Goal: Task Accomplishment & Management: Use online tool/utility

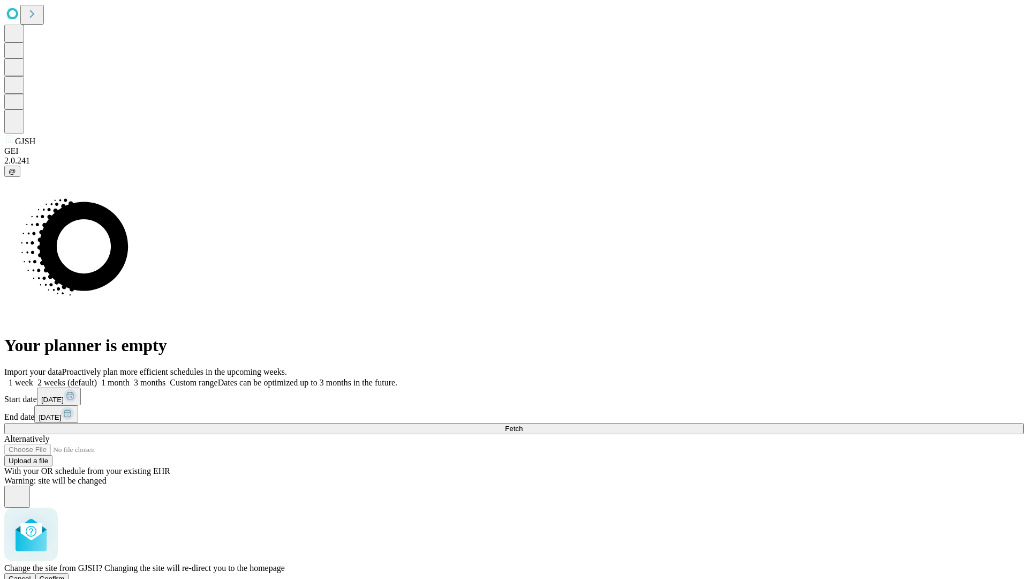
click at [65, 574] on span "Confirm" at bounding box center [52, 578] width 25 height 8
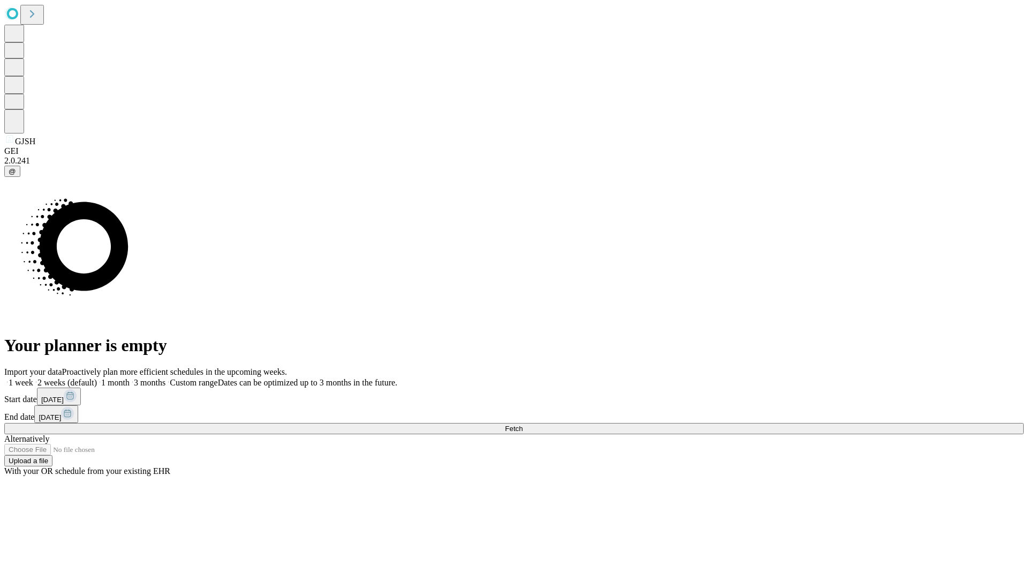
click at [97, 378] on label "2 weeks (default)" at bounding box center [65, 382] width 64 height 9
click at [523, 424] on span "Fetch" at bounding box center [514, 428] width 18 height 8
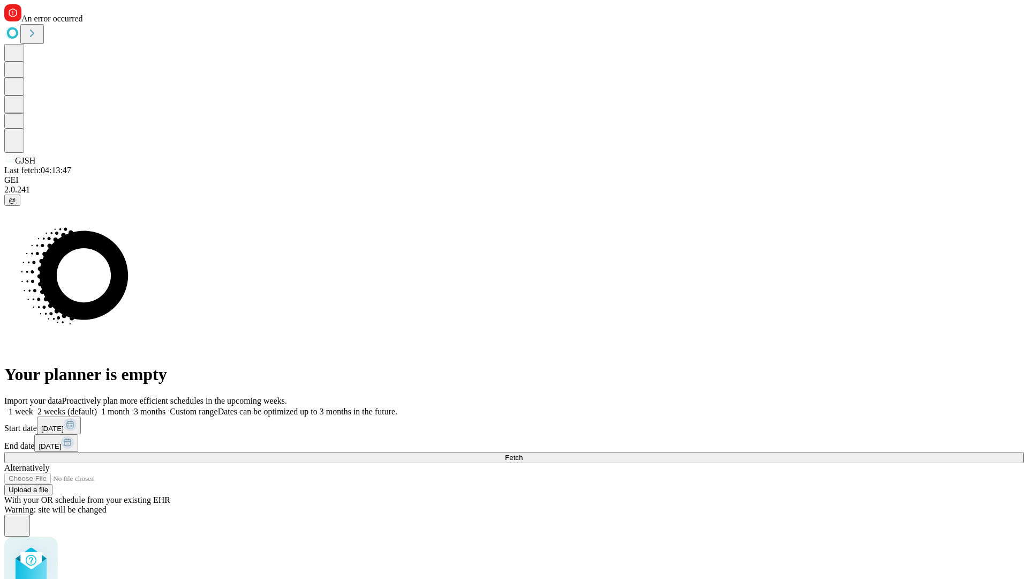
click at [97, 407] on label "2 weeks (default)" at bounding box center [65, 411] width 64 height 9
click at [523, 453] on span "Fetch" at bounding box center [514, 457] width 18 height 8
click at [97, 407] on label "2 weeks (default)" at bounding box center [65, 411] width 64 height 9
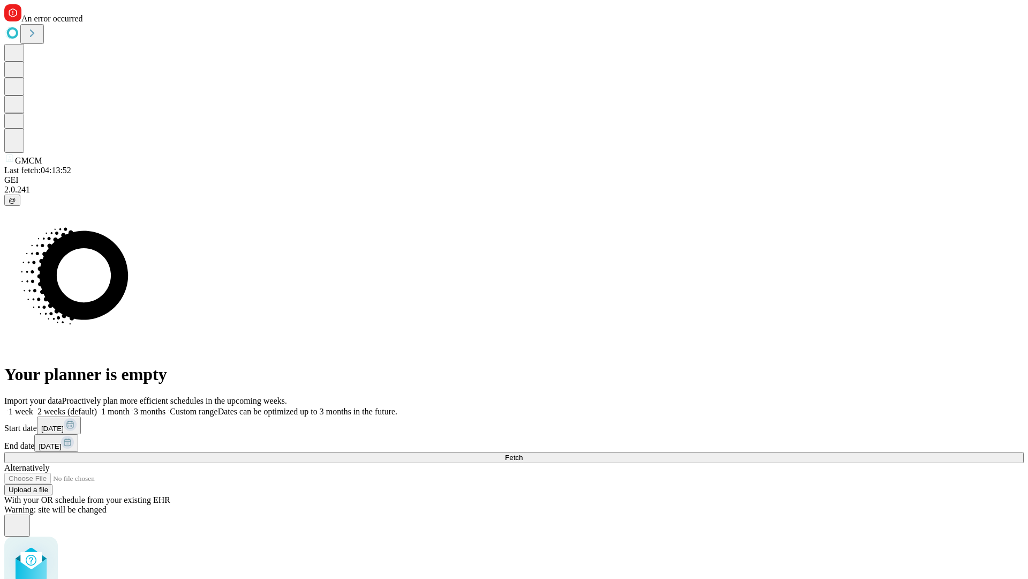
click at [523, 453] on span "Fetch" at bounding box center [514, 457] width 18 height 8
click at [97, 407] on label "2 weeks (default)" at bounding box center [65, 411] width 64 height 9
click at [523, 453] on span "Fetch" at bounding box center [514, 457] width 18 height 8
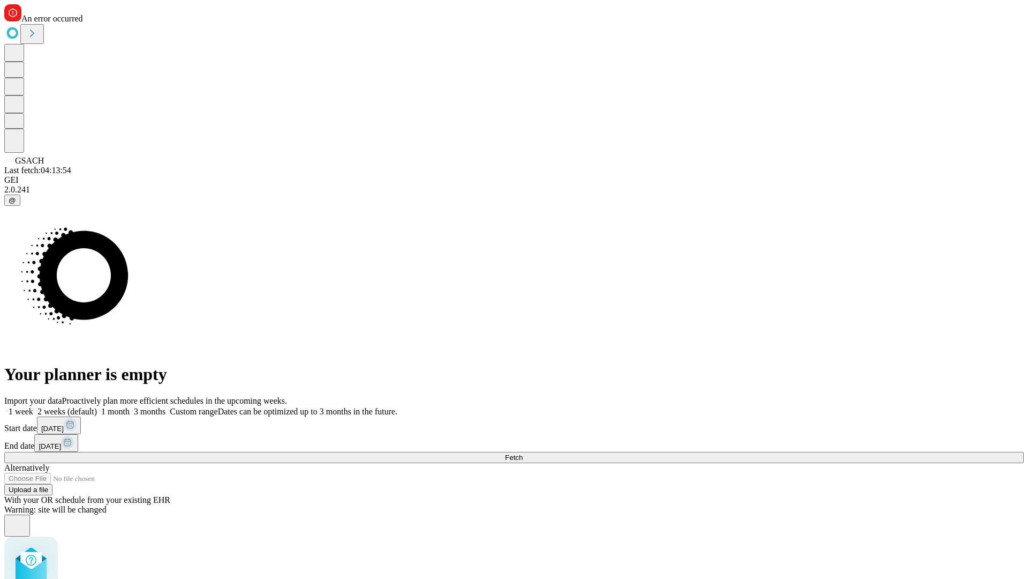
click at [97, 407] on label "2 weeks (default)" at bounding box center [65, 411] width 64 height 9
click at [523, 453] on span "Fetch" at bounding box center [514, 457] width 18 height 8
click at [97, 407] on label "2 weeks (default)" at bounding box center [65, 411] width 64 height 9
click at [523, 453] on span "Fetch" at bounding box center [514, 457] width 18 height 8
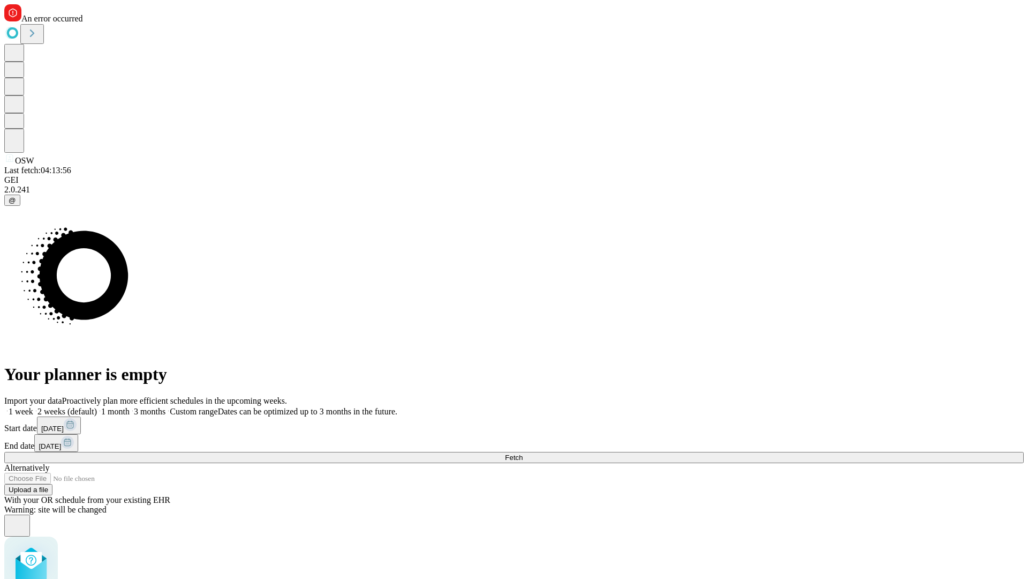
click at [97, 407] on label "2 weeks (default)" at bounding box center [65, 411] width 64 height 9
click at [523, 453] on span "Fetch" at bounding box center [514, 457] width 18 height 8
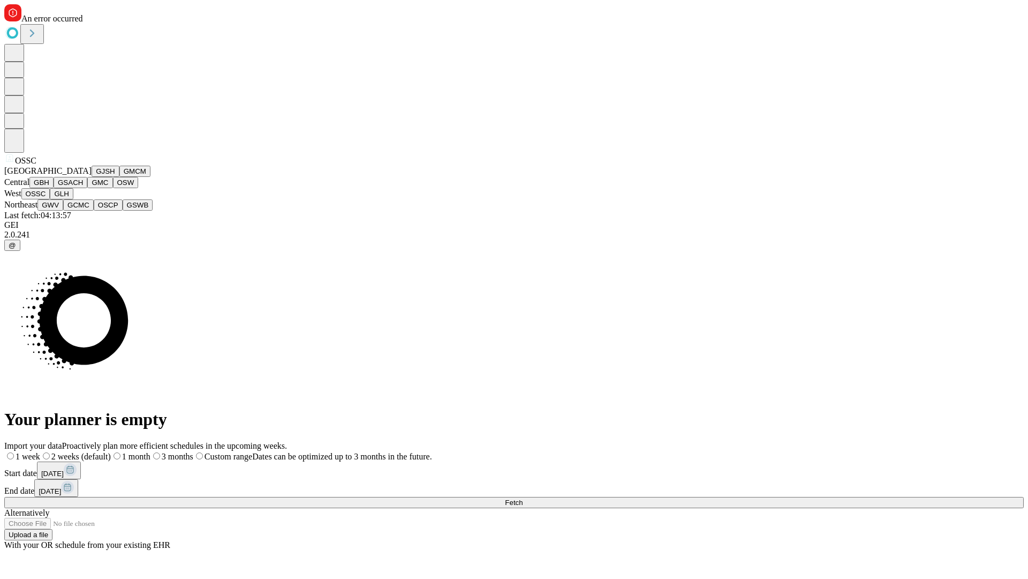
click at [73, 199] on button "GLH" at bounding box center [61, 193] width 23 height 11
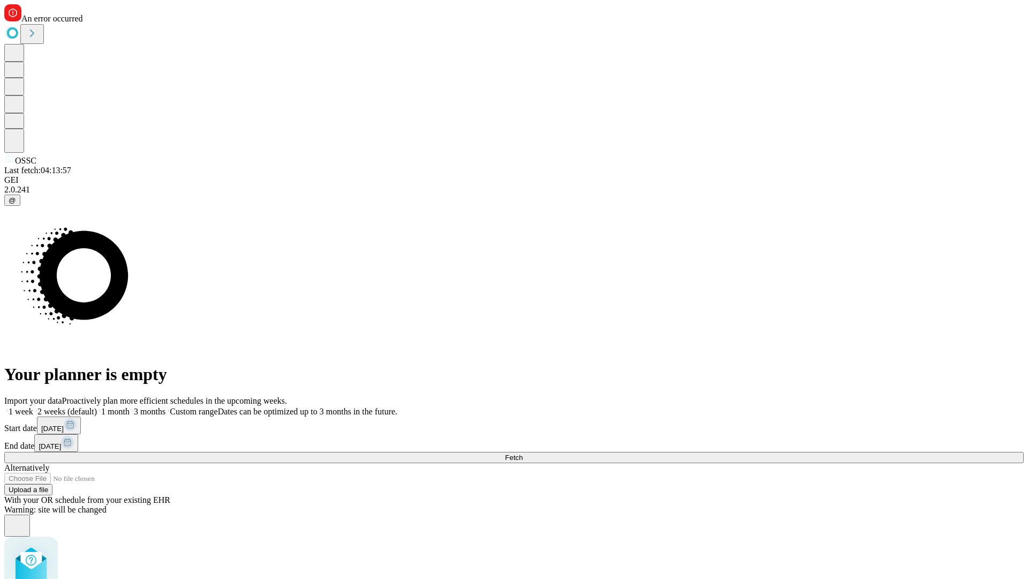
click at [97, 407] on label "2 weeks (default)" at bounding box center [65, 411] width 64 height 9
click at [523, 453] on span "Fetch" at bounding box center [514, 457] width 18 height 8
click at [97, 407] on label "2 weeks (default)" at bounding box center [65, 411] width 64 height 9
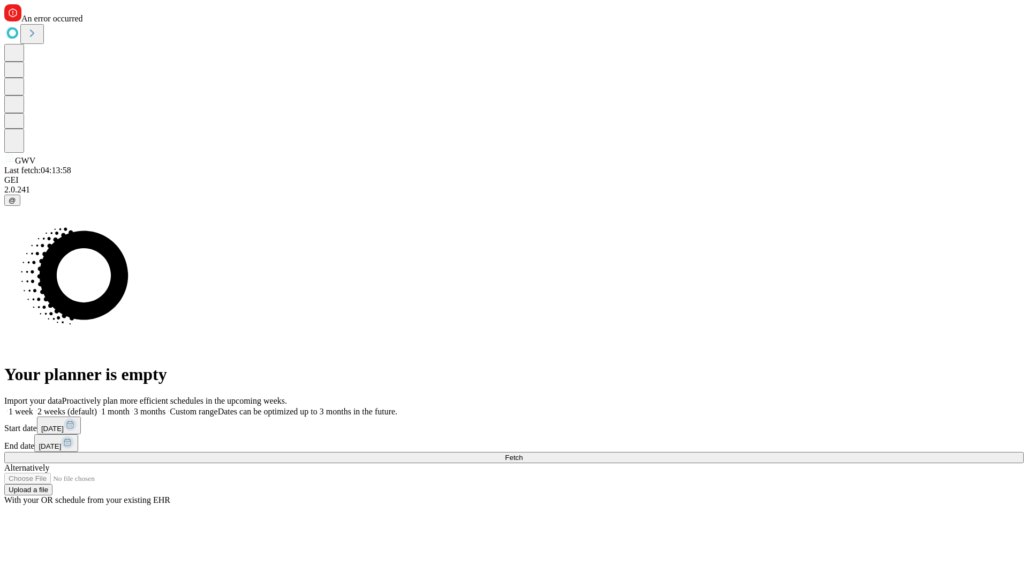
click at [523, 453] on span "Fetch" at bounding box center [514, 457] width 18 height 8
click at [97, 407] on label "2 weeks (default)" at bounding box center [65, 411] width 64 height 9
click at [523, 453] on span "Fetch" at bounding box center [514, 457] width 18 height 8
